Goal: Task Accomplishment & Management: Manage account settings

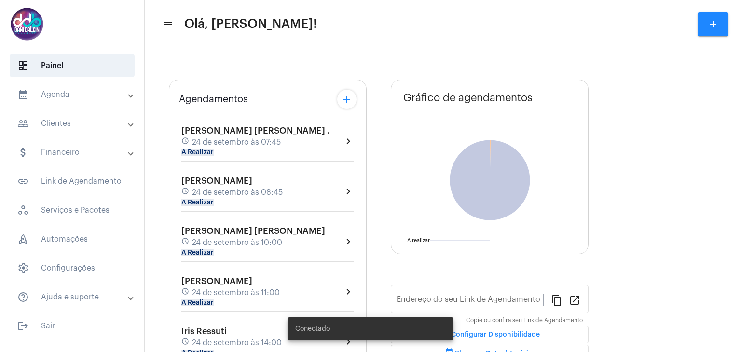
type input "[URL][DOMAIN_NAME][PERSON_NAME]"
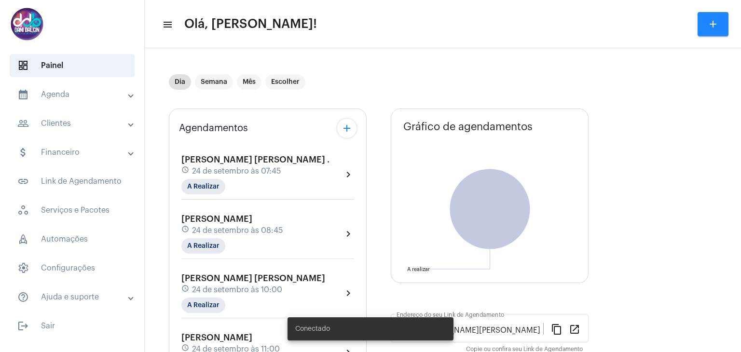
click at [107, 91] on mat-panel-title "calendar_month_outlined Agenda" at bounding box center [72, 95] width 111 height 12
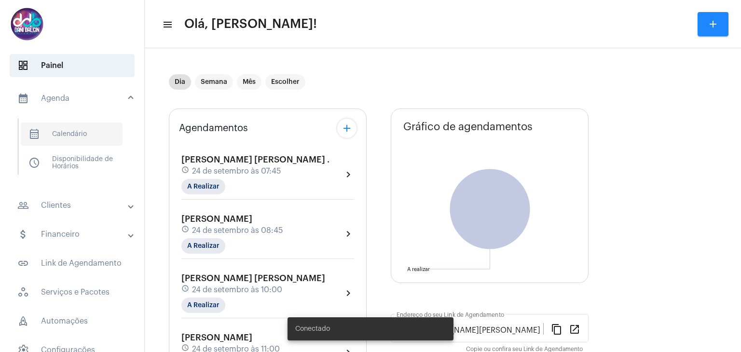
click at [72, 139] on span "calendar_month_outlined Calendário" at bounding box center [72, 134] width 102 height 23
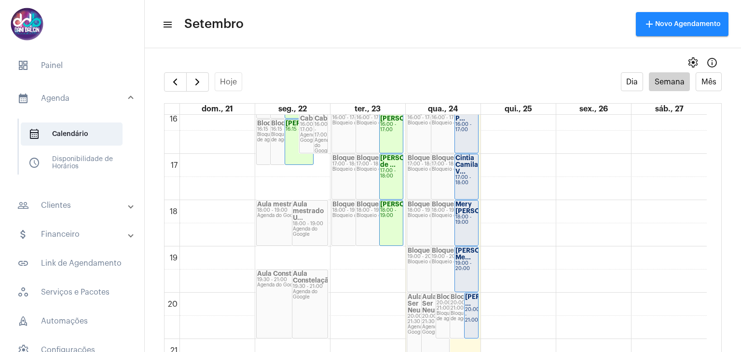
scroll to position [760, 0]
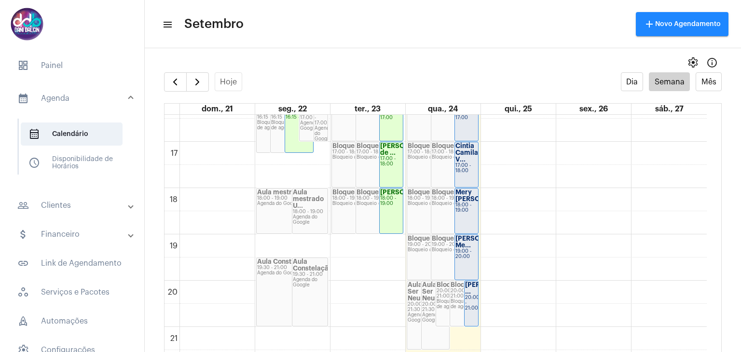
click at [70, 201] on mat-panel-title "people_outline Clientes" at bounding box center [72, 206] width 111 height 12
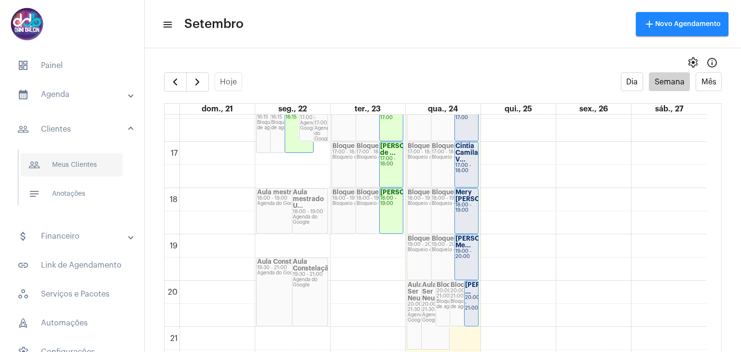
click at [91, 165] on span "people_outline Meus Clientes" at bounding box center [72, 164] width 102 height 23
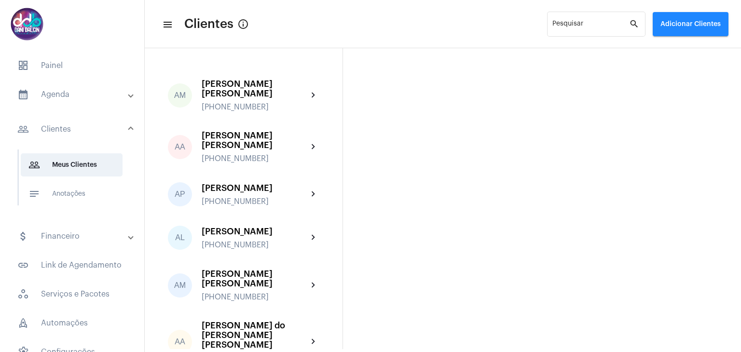
click at [710, 26] on span "Adicionar Clientes" at bounding box center [690, 24] width 60 height 7
click at [702, 50] on span "add Novo Cliente" at bounding box center [689, 50] width 56 height 17
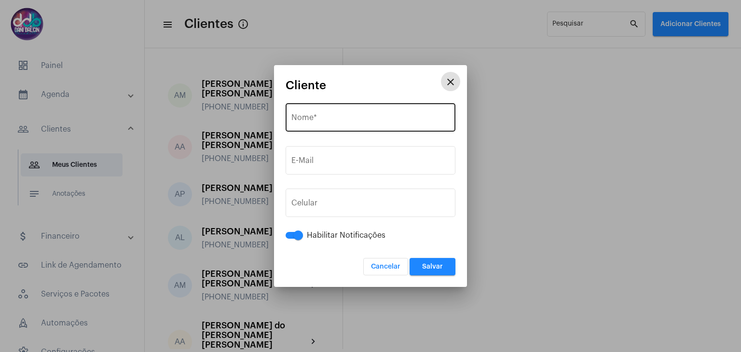
click at [352, 114] on div "Nome *" at bounding box center [370, 116] width 158 height 30
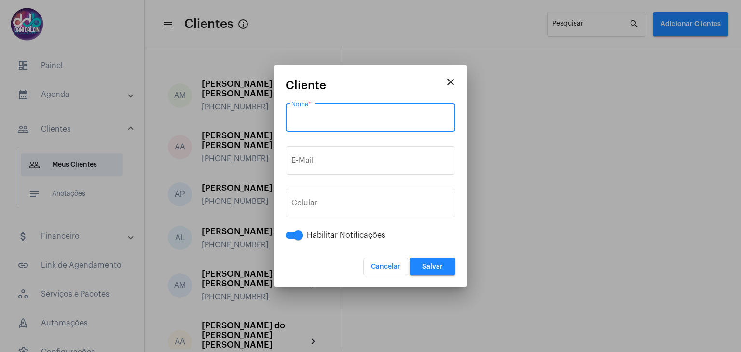
paste input "[PERSON_NAME] Tega"
type input "[PERSON_NAME] Tega"
click at [343, 153] on div "E-Mail" at bounding box center [370, 159] width 158 height 30
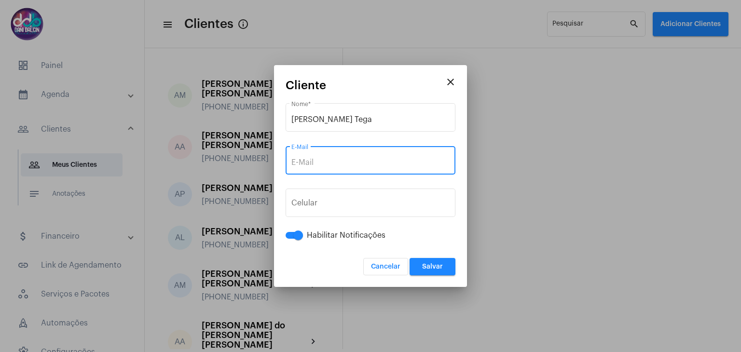
click at [338, 164] on input "E-Mail" at bounding box center [370, 162] width 158 height 9
paste input "[EMAIL_ADDRESS][DOMAIN_NAME]"
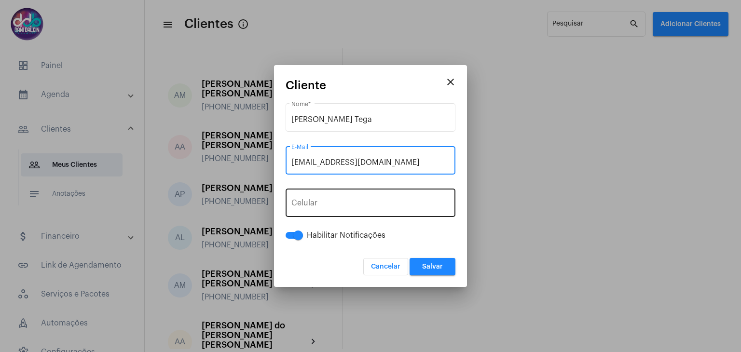
type input "[EMAIL_ADDRESS][DOMAIN_NAME]"
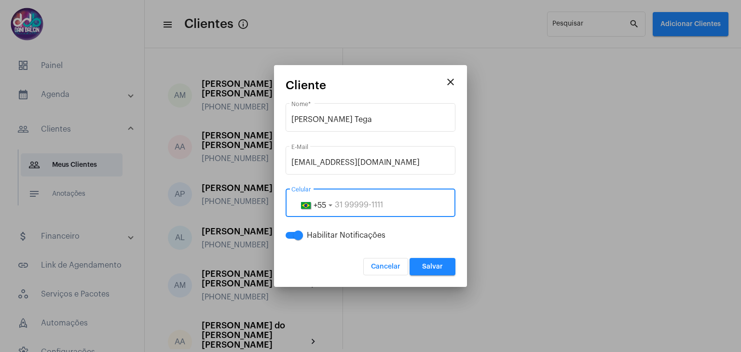
click at [339, 206] on input "tel" at bounding box center [370, 205] width 158 height 9
paste input "11995769288"
type input "11995769288"
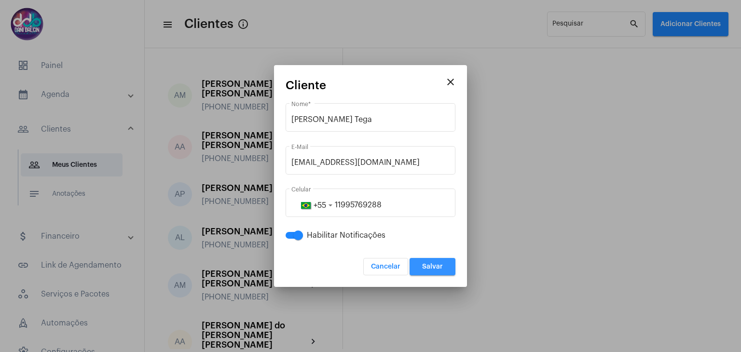
click at [432, 267] on span "Salvar" at bounding box center [432, 266] width 21 height 7
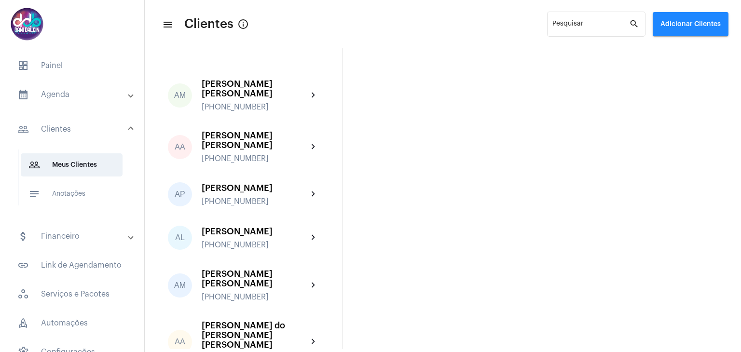
click at [85, 94] on mat-panel-title "calendar_month_outlined Agenda" at bounding box center [72, 95] width 111 height 12
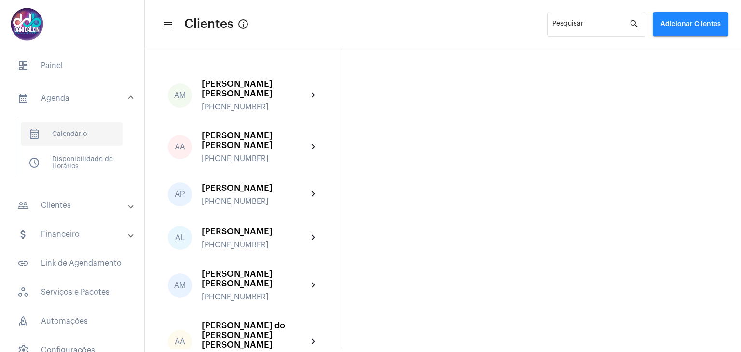
click at [93, 132] on span "calendar_month_outlined Calendário" at bounding box center [72, 134] width 102 height 23
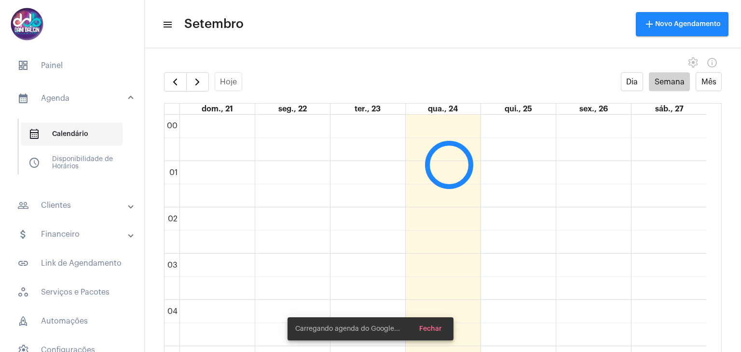
scroll to position [279, 0]
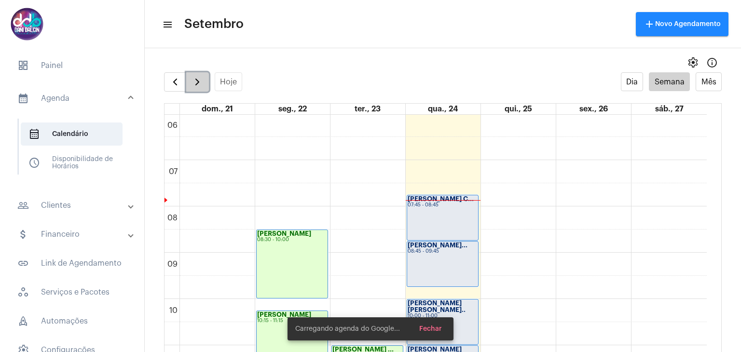
click at [203, 81] on button "button" at bounding box center [197, 81] width 23 height 19
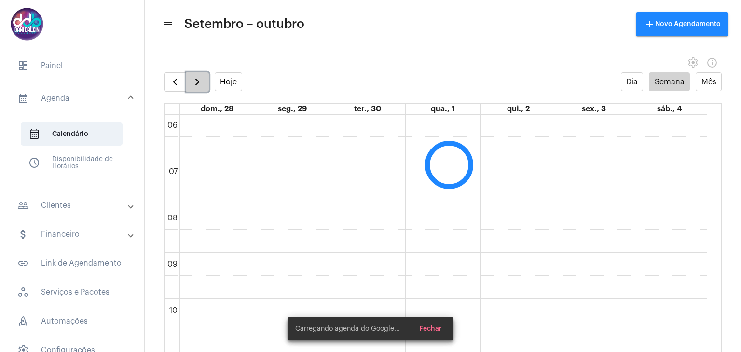
scroll to position [278, 0]
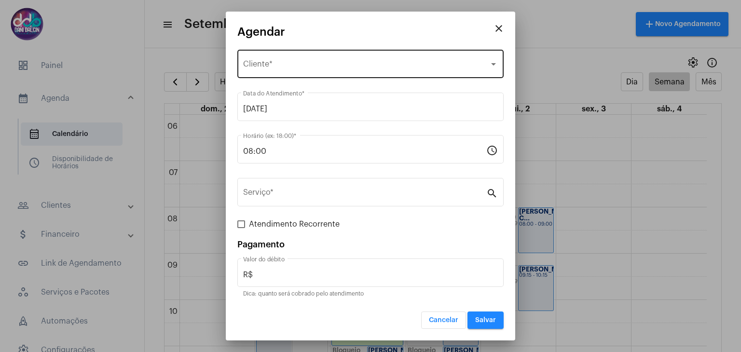
click at [285, 64] on span "Selecione o Cliente" at bounding box center [366, 66] width 246 height 9
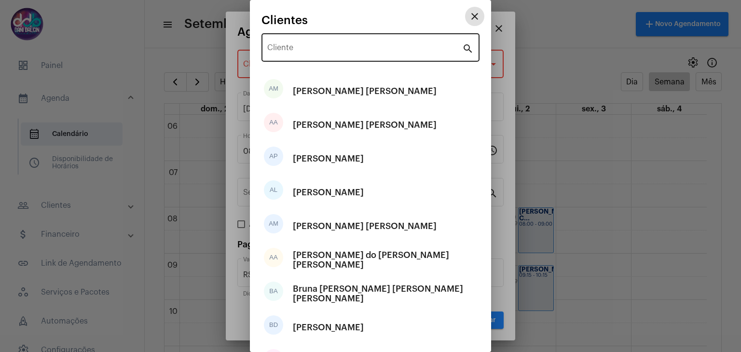
click at [298, 49] on input "Cliente" at bounding box center [364, 49] width 195 height 9
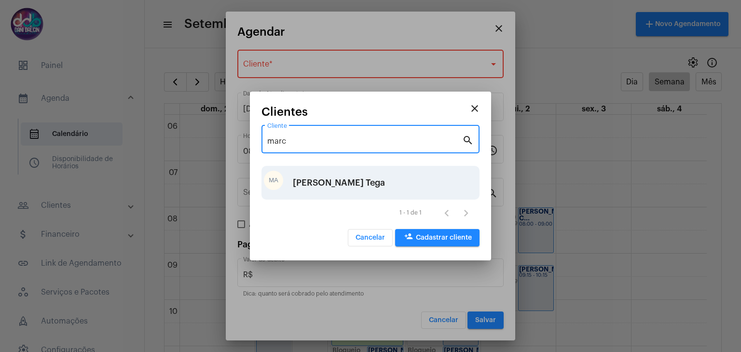
type input "marc"
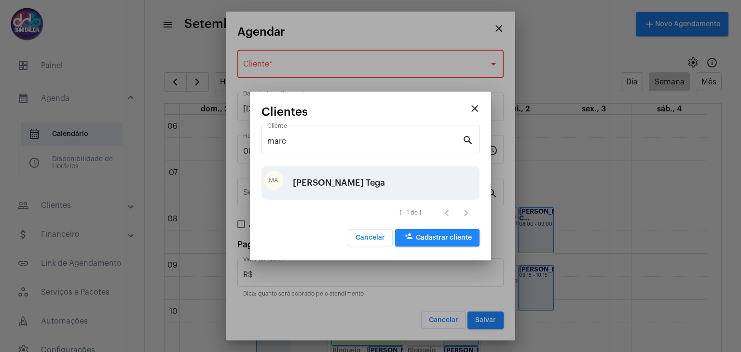
click at [334, 178] on div "[PERSON_NAME] Tega" at bounding box center [339, 182] width 92 height 29
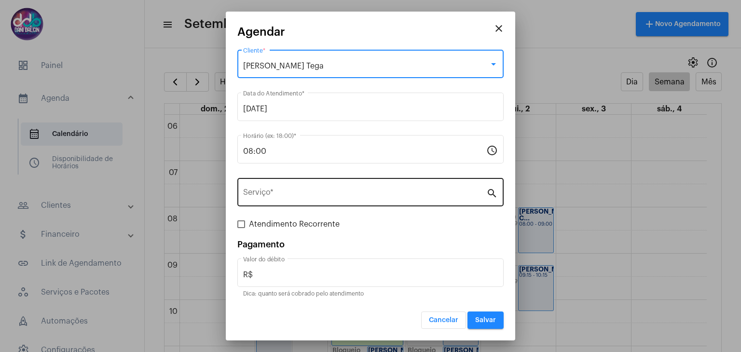
click at [288, 205] on div "Serviço *" at bounding box center [364, 191] width 243 height 30
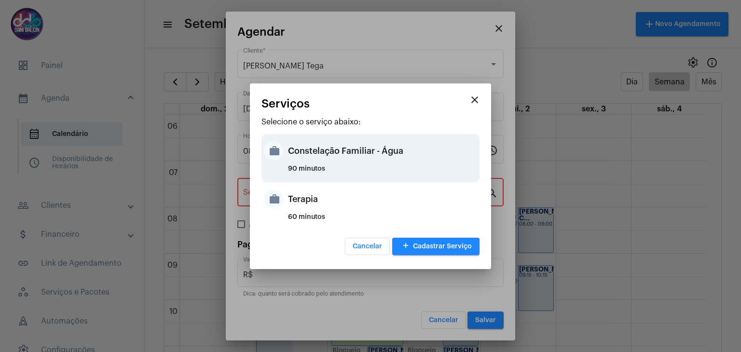
click at [296, 167] on div "90 minutos" at bounding box center [382, 172] width 189 height 14
type input "Constelação Familiar - Água"
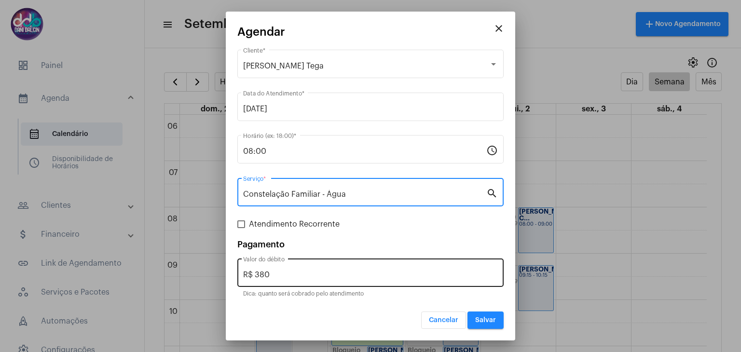
click at [286, 271] on input "R$ 380" at bounding box center [370, 275] width 255 height 9
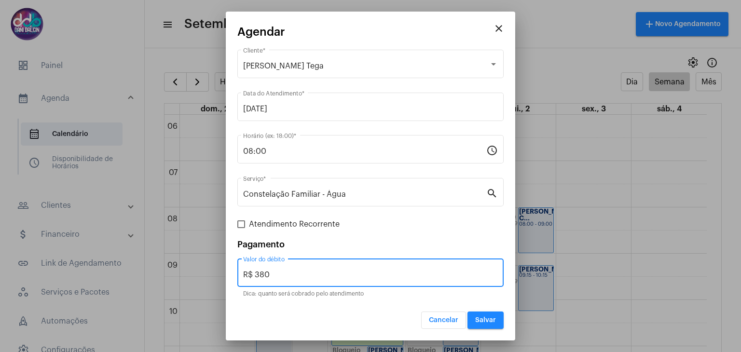
click at [286, 271] on input "R$ 380" at bounding box center [370, 275] width 255 height 9
type input "R$ 250"
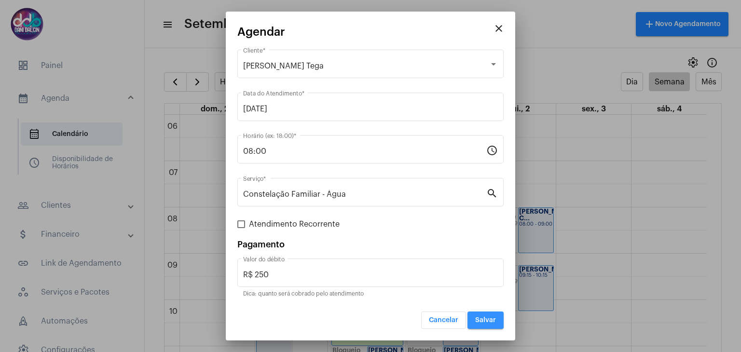
click at [477, 319] on span "Salvar" at bounding box center [485, 320] width 21 height 7
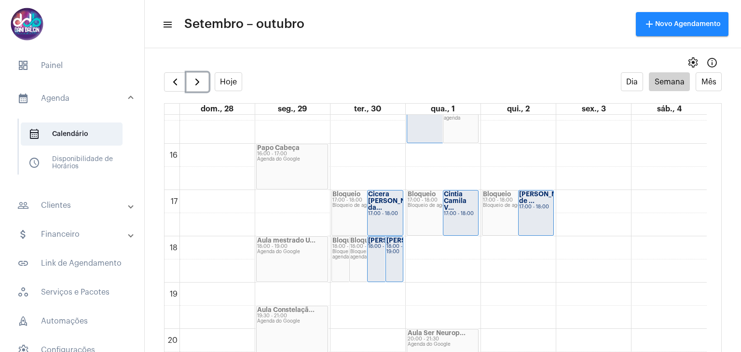
scroll to position [809, 0]
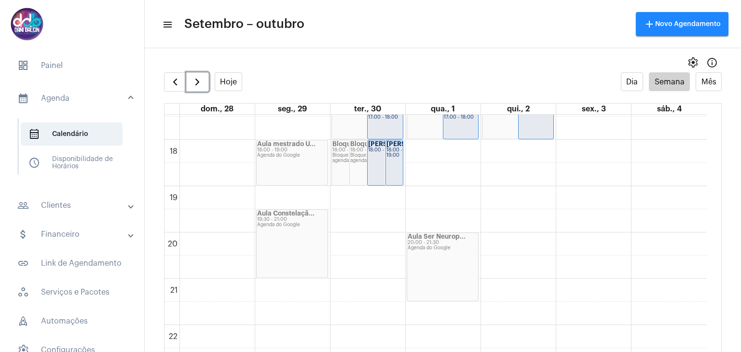
click at [394, 166] on div "[PERSON_NAME]... 18:00 - 19:00" at bounding box center [394, 162] width 17 height 45
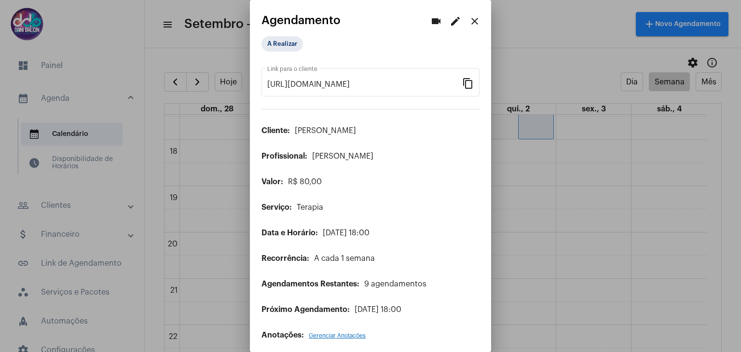
click at [450, 27] on mat-icon "edit" at bounding box center [456, 21] width 12 height 12
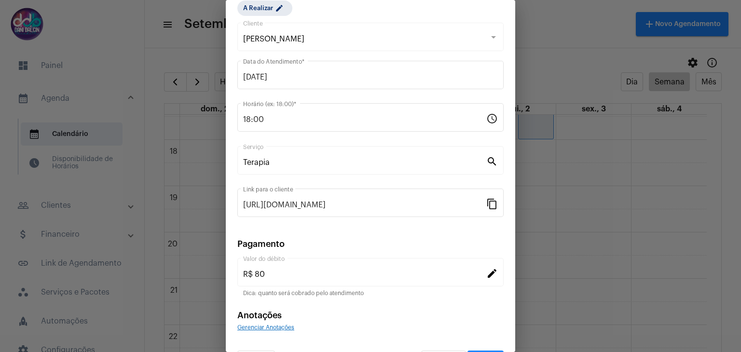
scroll to position [62, 0]
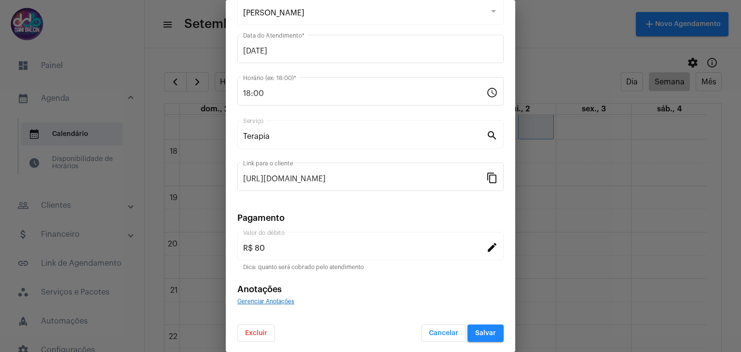
click at [254, 332] on span "Excluir" at bounding box center [256, 333] width 22 height 7
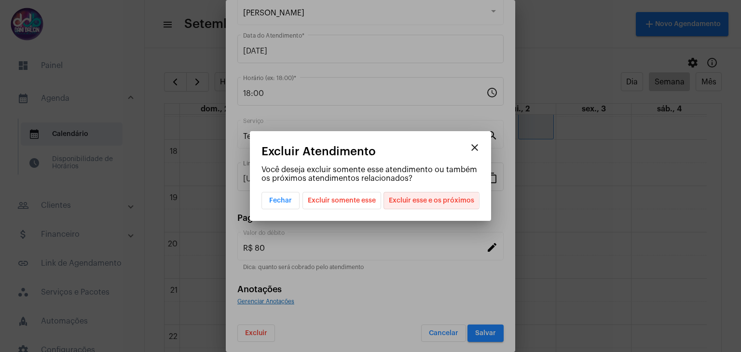
click at [393, 201] on span "Excluir esse e os próximos" at bounding box center [431, 200] width 85 height 16
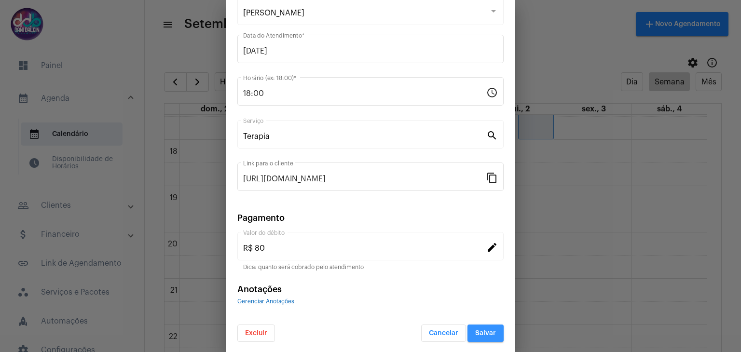
click at [481, 330] on span "Salvar" at bounding box center [485, 333] width 21 height 7
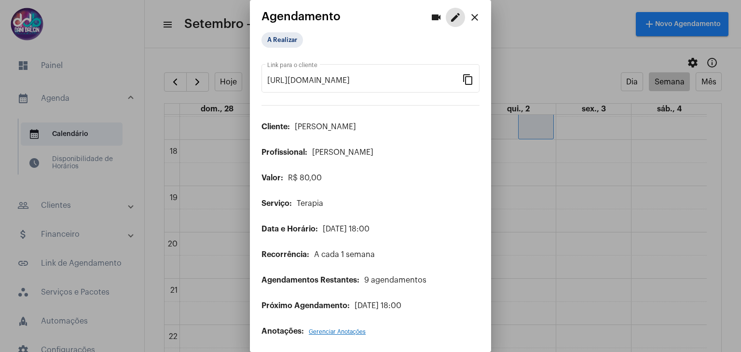
scroll to position [4, 0]
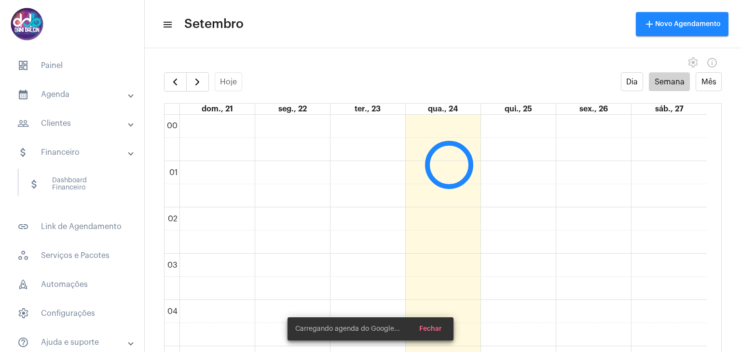
scroll to position [279, 0]
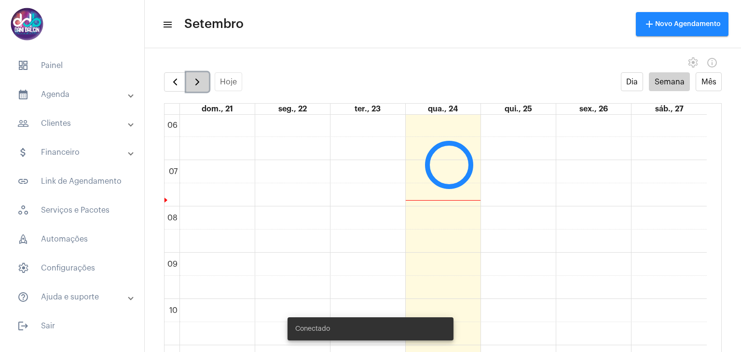
click at [199, 82] on span "button" at bounding box center [198, 82] width 12 height 12
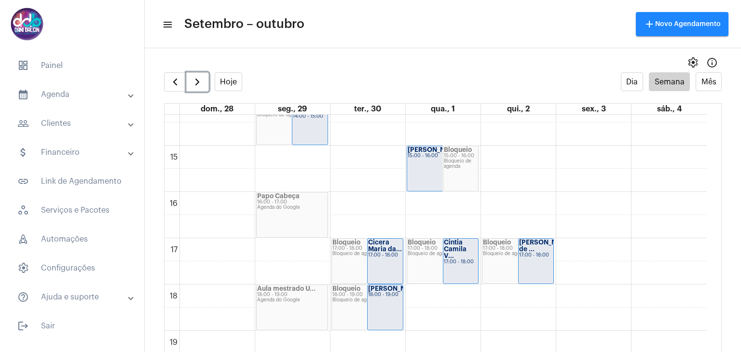
scroll to position [712, 0]
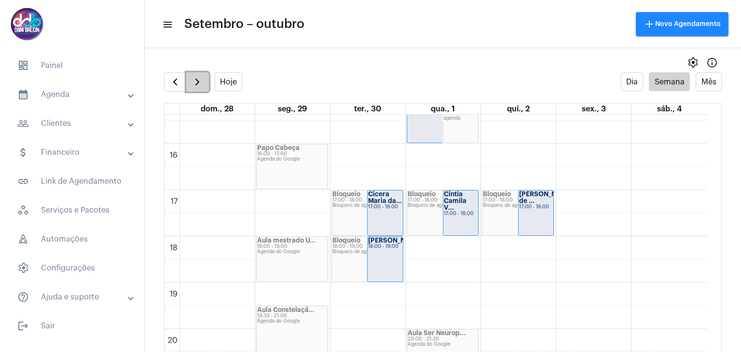
click at [199, 83] on span "button" at bounding box center [198, 82] width 12 height 12
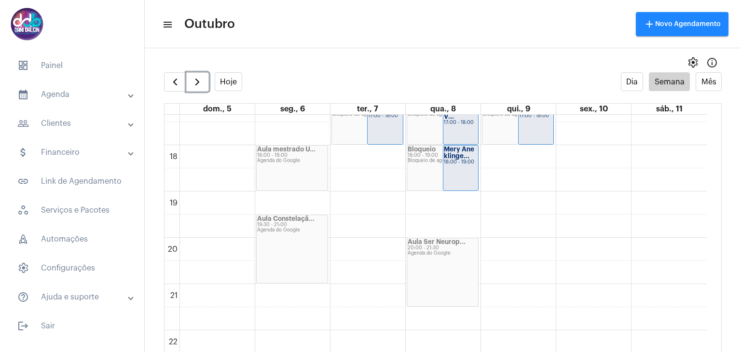
scroll to position [809, 0]
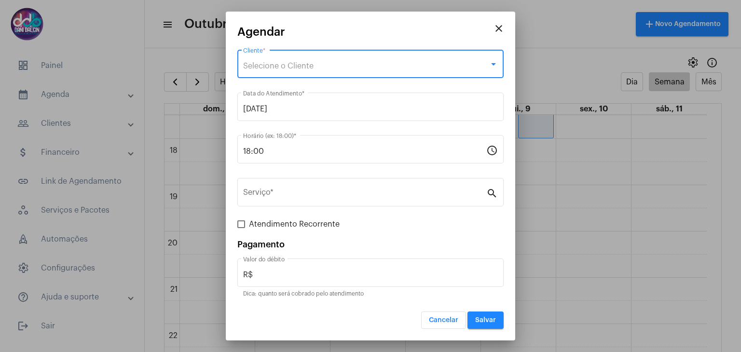
click at [305, 67] on span "Selecione o Cliente" at bounding box center [278, 66] width 70 height 8
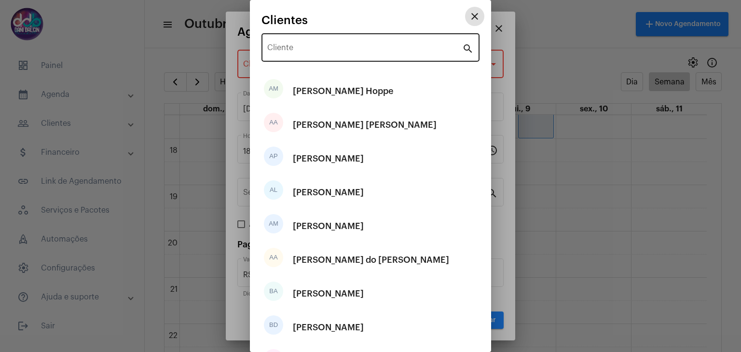
click at [303, 53] on input "Cliente" at bounding box center [364, 49] width 195 height 9
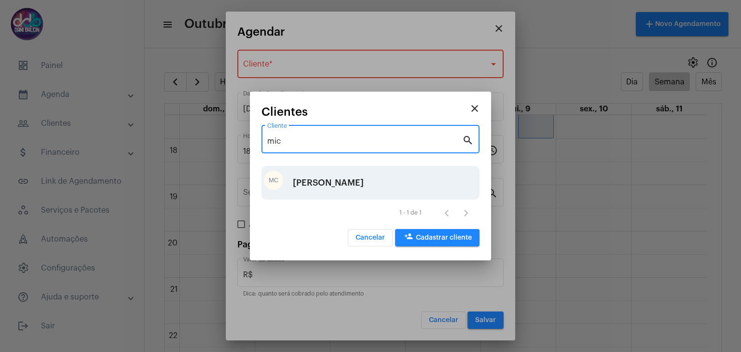
type input "mic"
click at [324, 176] on div "[PERSON_NAME]" at bounding box center [328, 182] width 71 height 29
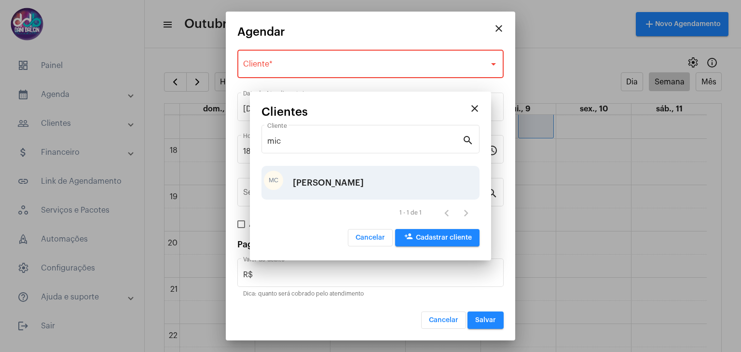
type input "R$ 80"
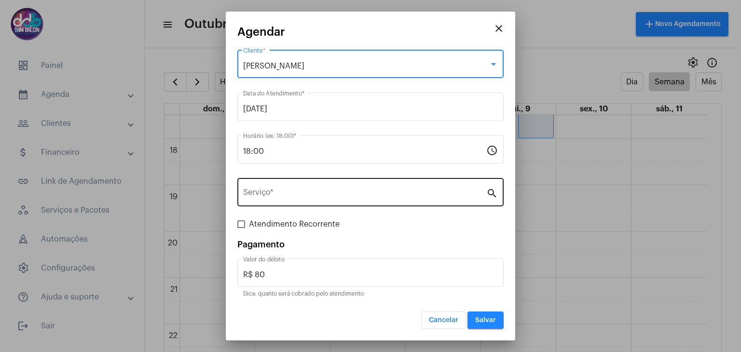
click at [276, 183] on div "Serviço *" at bounding box center [364, 191] width 243 height 30
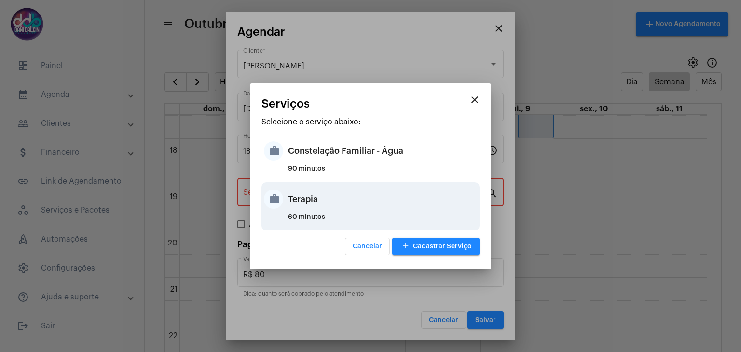
click at [279, 208] on div "work Terapia 60 minutos" at bounding box center [370, 206] width 218 height 48
type input "Terapia"
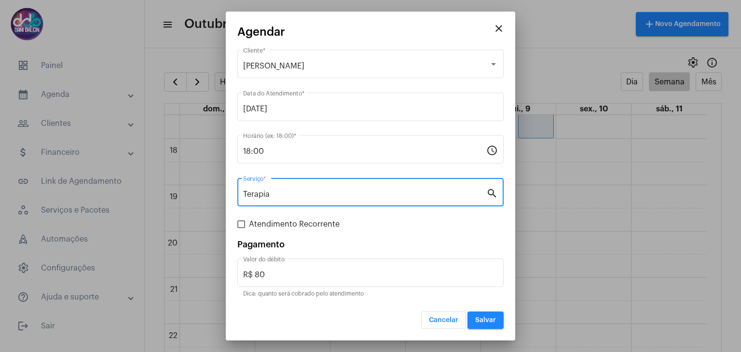
click at [248, 226] on label "Atendimento Recorrente" at bounding box center [288, 225] width 102 height 12
click at [241, 228] on input "Atendimento Recorrente" at bounding box center [241, 228] width 0 height 0
checkbox input "true"
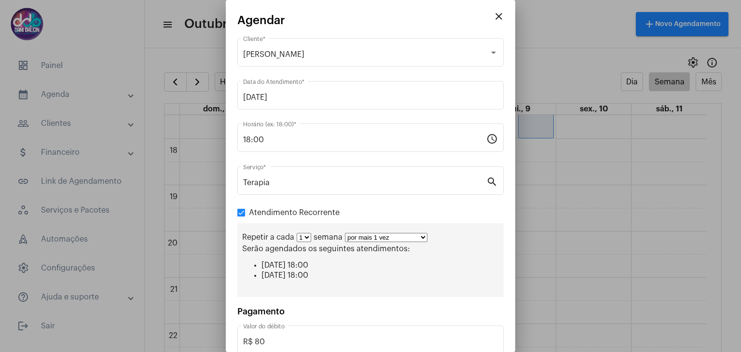
click at [421, 236] on select "por mais 1 vez por mais 2 vezes por mais 3 vezes por mais 4 vezes por mais 5 ve…" at bounding box center [386, 237] width 82 height 9
select select "10: 0"
click at [345, 233] on select "por mais 1 vez por mais 2 vezes por mais 3 vezes por mais 4 vezes por mais 5 ve…" at bounding box center [386, 237] width 82 height 9
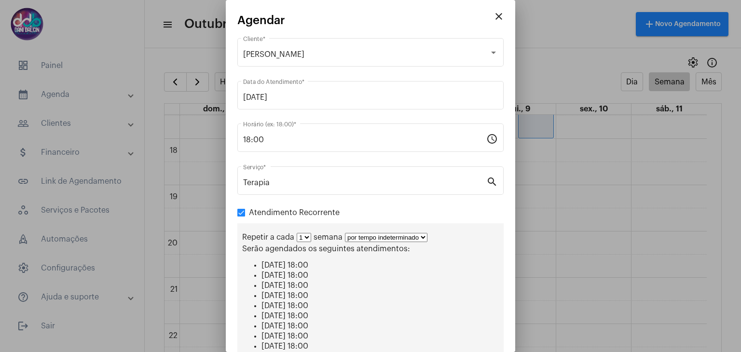
scroll to position [153, 0]
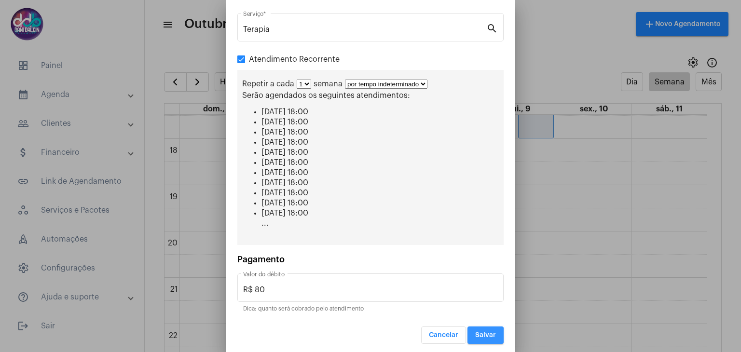
click at [475, 332] on span "Salvar" at bounding box center [485, 335] width 21 height 7
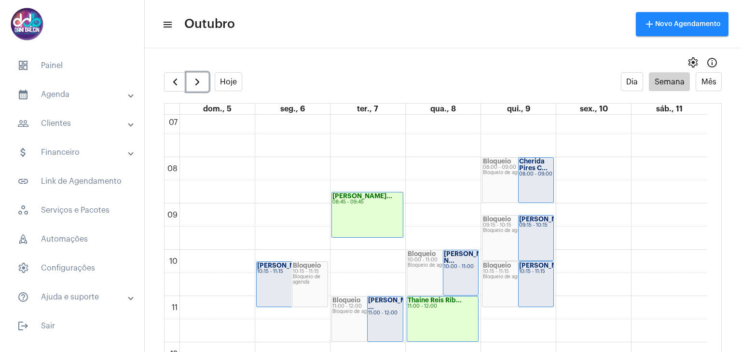
scroll to position [327, 0]
click at [171, 82] on span "button" at bounding box center [175, 82] width 12 height 12
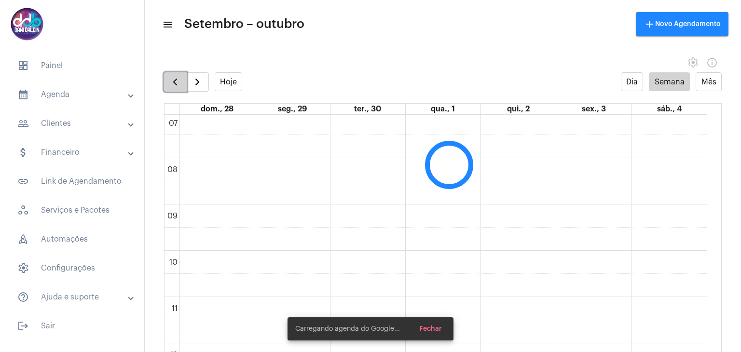
scroll to position [278, 0]
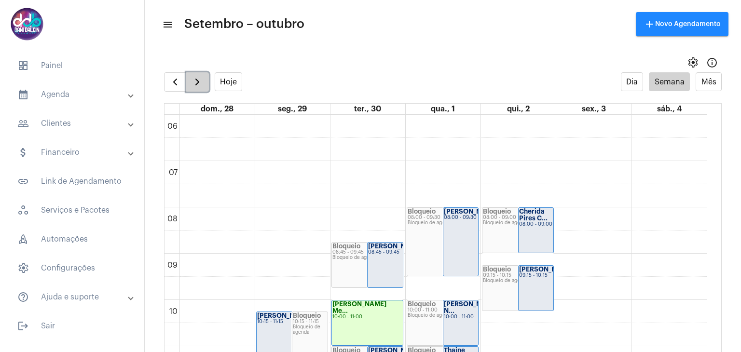
click at [193, 85] on span "button" at bounding box center [198, 82] width 12 height 12
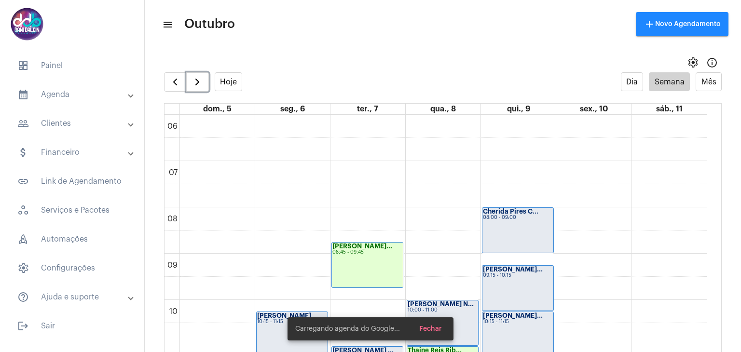
scroll to position [374, 0]
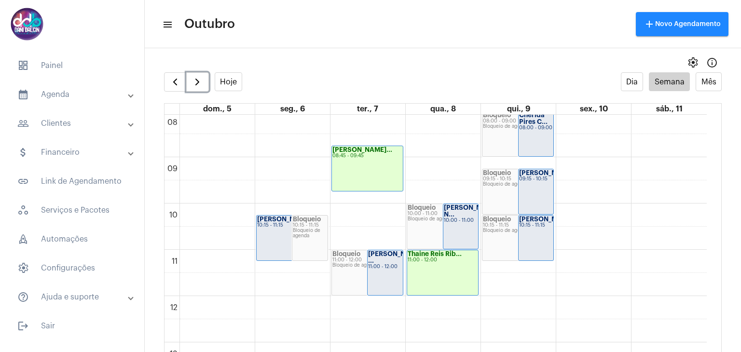
click at [343, 207] on div "00 01 02 03 04 05 06 07 08 09 10 11 12 13 14 15 16 17 18 19 20 21 22 23 Aline P…" at bounding box center [436, 295] width 542 height 1111
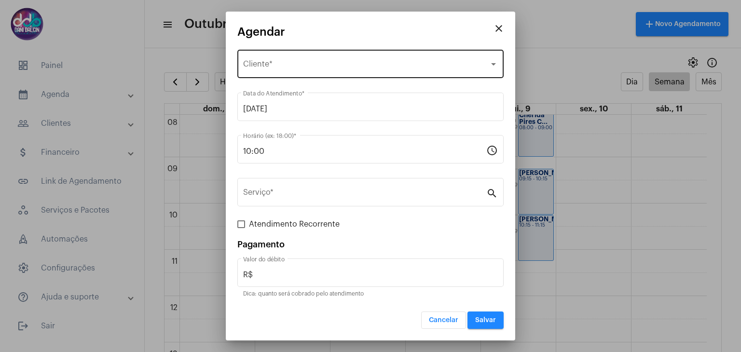
click at [270, 69] on span "Selecione o Cliente" at bounding box center [366, 66] width 246 height 9
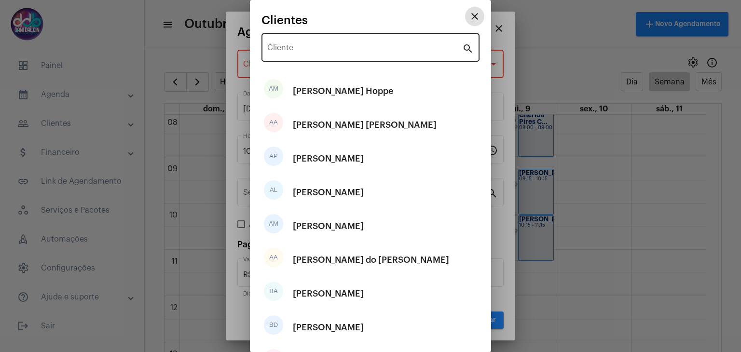
click at [294, 49] on input "Cliente" at bounding box center [364, 49] width 195 height 9
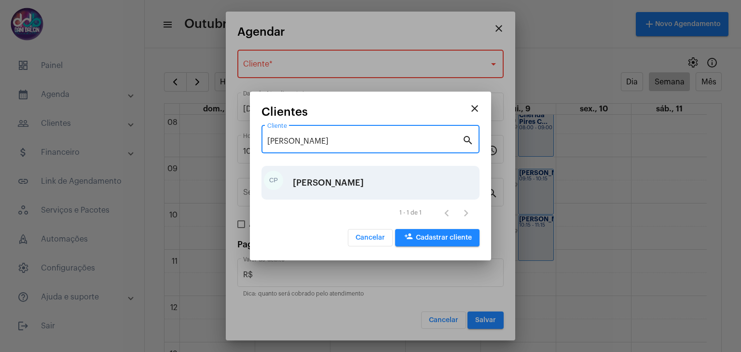
type input "carla"
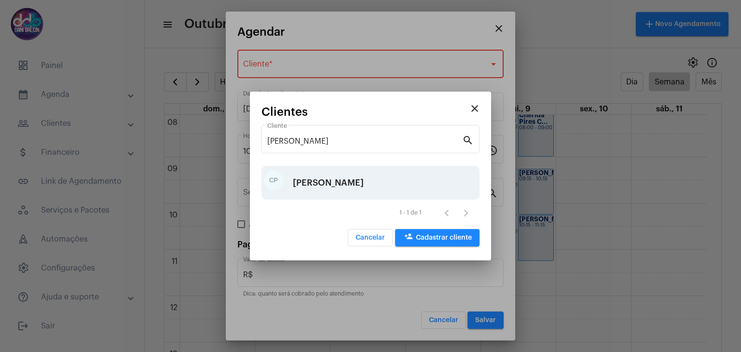
click at [334, 183] on div "[PERSON_NAME] [PERSON_NAME]" at bounding box center [328, 182] width 71 height 29
